Goal: Task Accomplishment & Management: Manage account settings

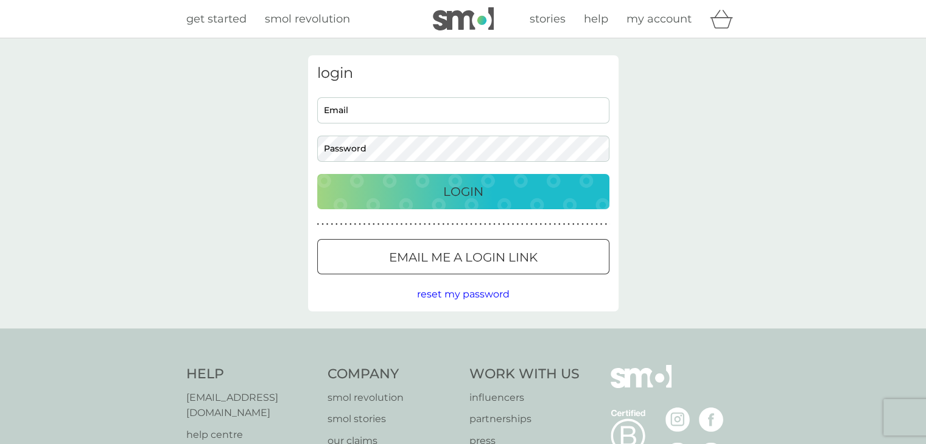
click at [402, 108] on input "Email" at bounding box center [463, 110] width 292 height 26
type input "[EMAIL_ADDRESS][DOMAIN_NAME]"
click at [494, 114] on input "[EMAIL_ADDRESS][DOMAIN_NAME]" at bounding box center [463, 110] width 292 height 26
click at [429, 194] on div "Login" at bounding box center [463, 191] width 268 height 19
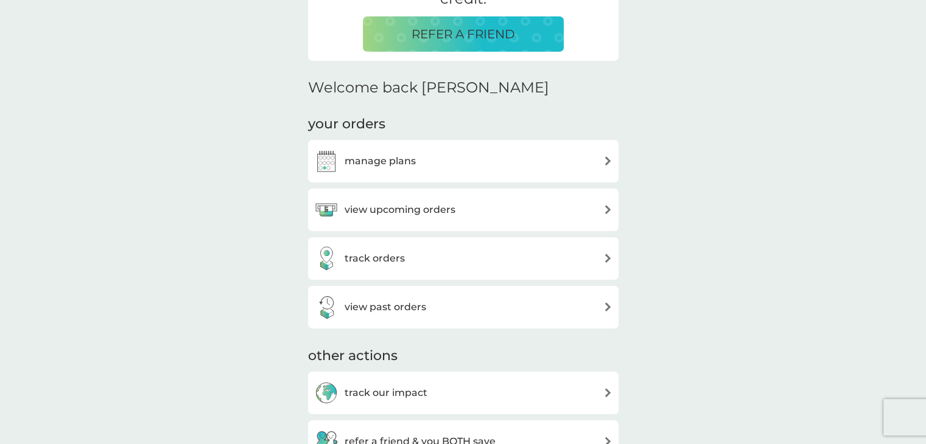
scroll to position [304, 0]
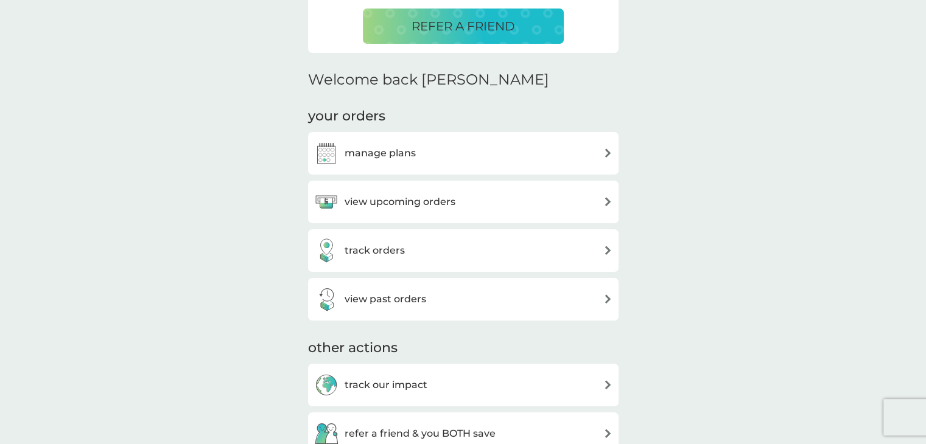
click at [435, 155] on div "manage plans" at bounding box center [463, 153] width 298 height 24
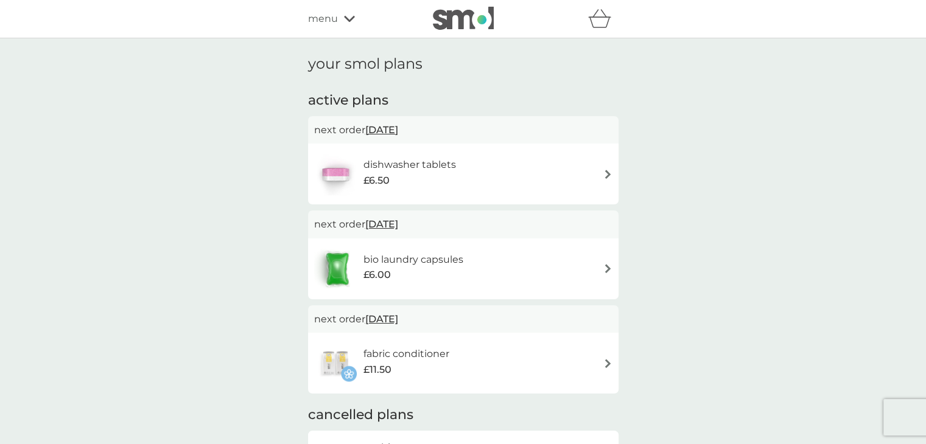
click at [460, 179] on div "dishwasher tablets £6.50" at bounding box center [415, 174] width 105 height 34
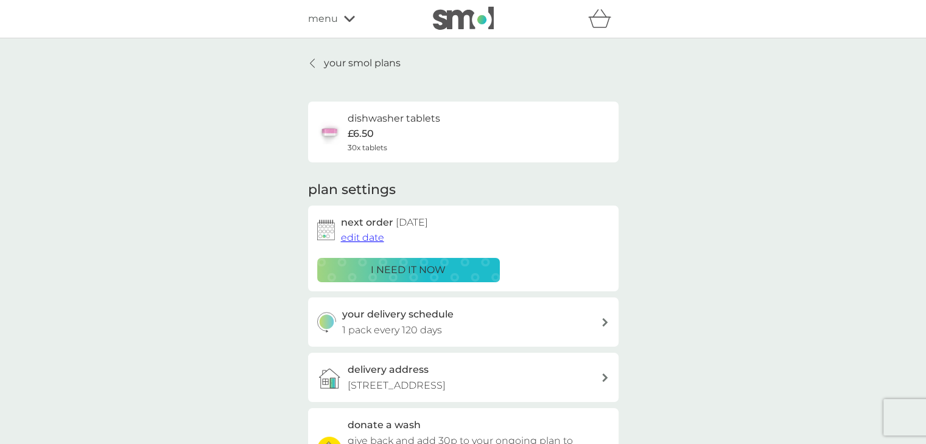
click at [407, 273] on p "i need it now" at bounding box center [408, 270] width 75 height 16
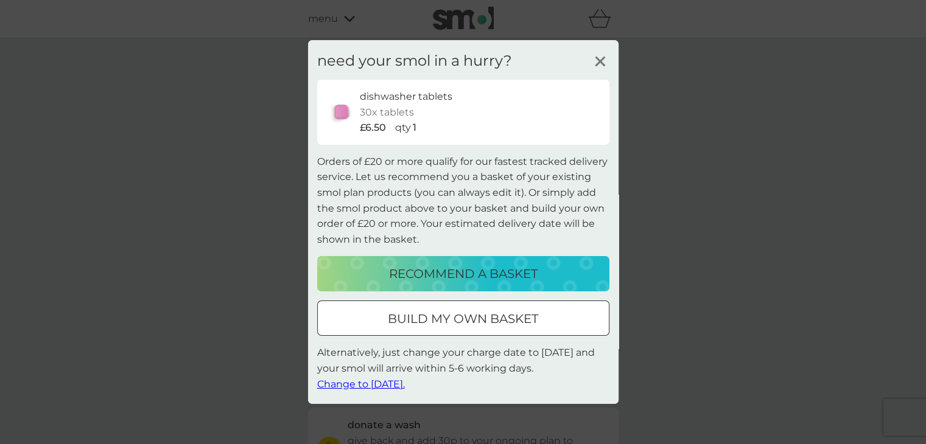
click at [603, 58] on line at bounding box center [599, 61] width 9 height 9
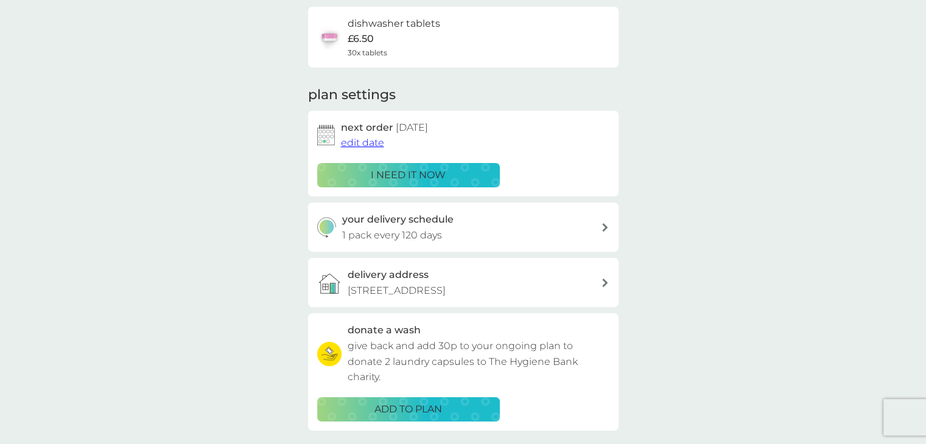
scroll to position [61, 0]
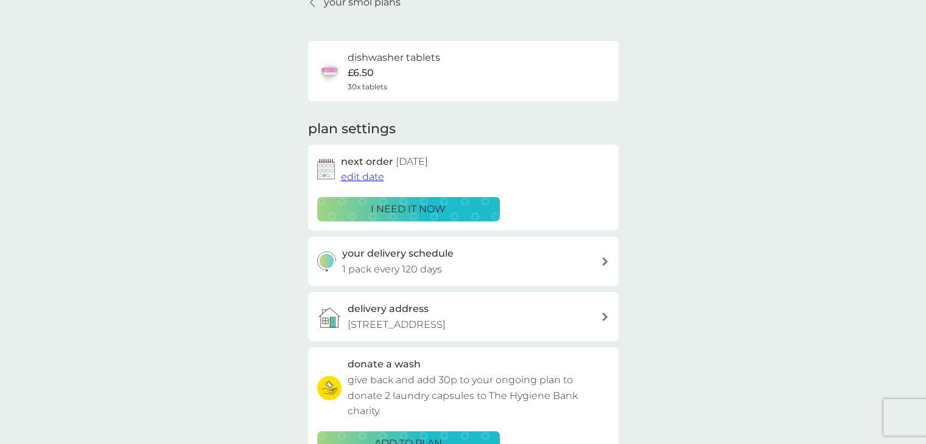
click at [375, 179] on span "edit date" at bounding box center [362, 177] width 43 height 12
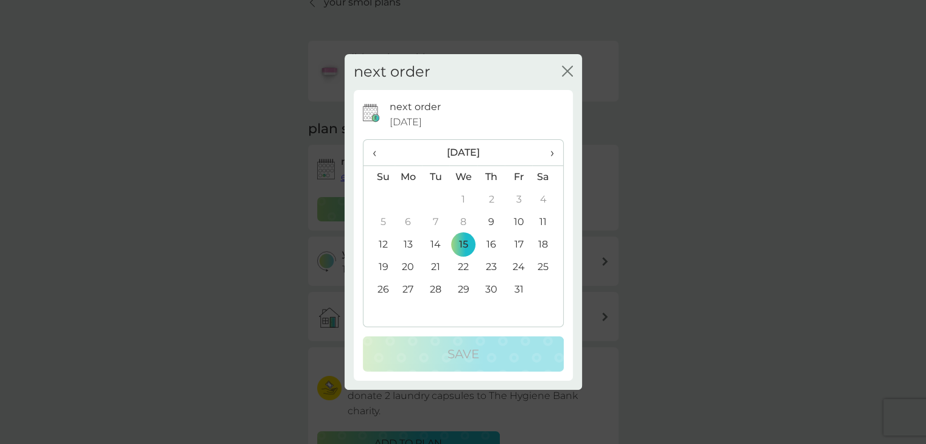
click at [490, 220] on td "9" at bounding box center [490, 222] width 27 height 23
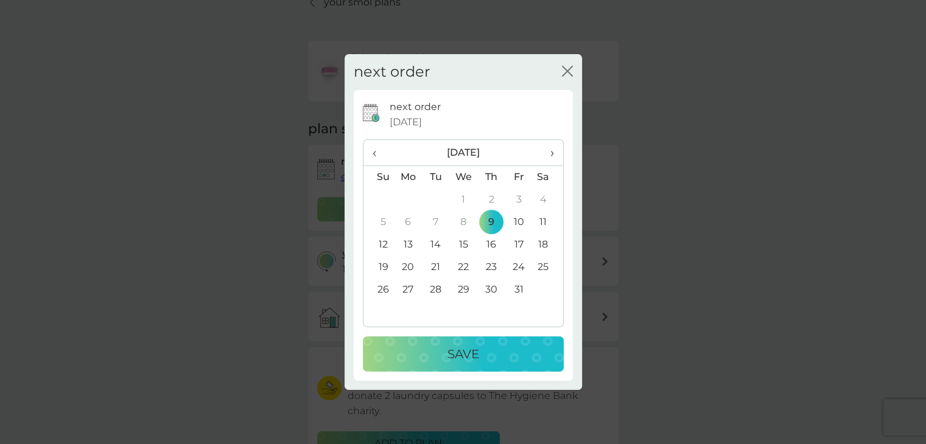
click at [460, 351] on p "Save" at bounding box center [464, 354] width 32 height 19
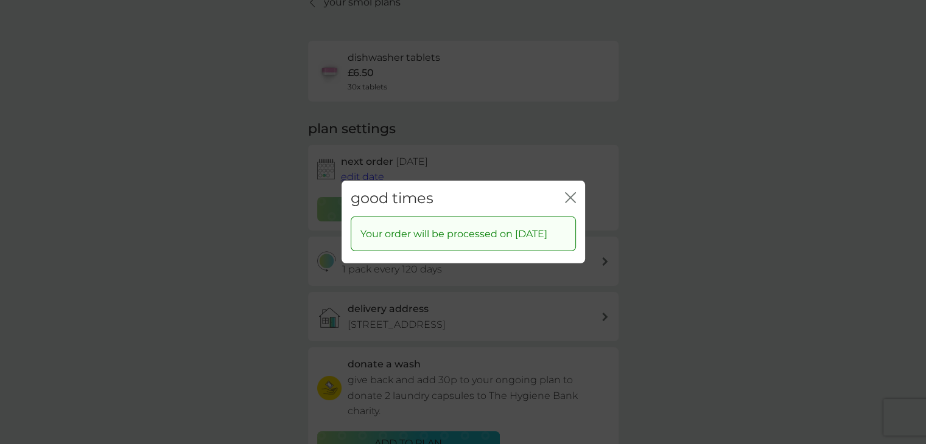
click at [570, 193] on icon "close" at bounding box center [572, 198] width 5 height 10
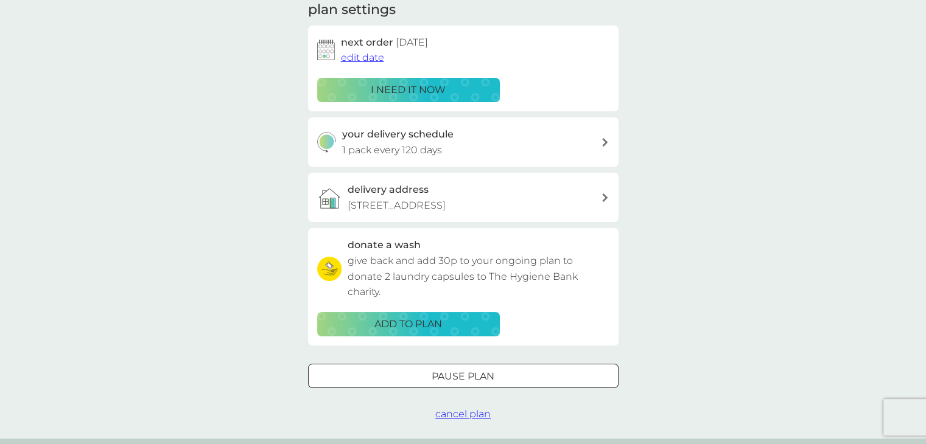
scroll to position [183, 0]
